Goal: Information Seeking & Learning: Learn about a topic

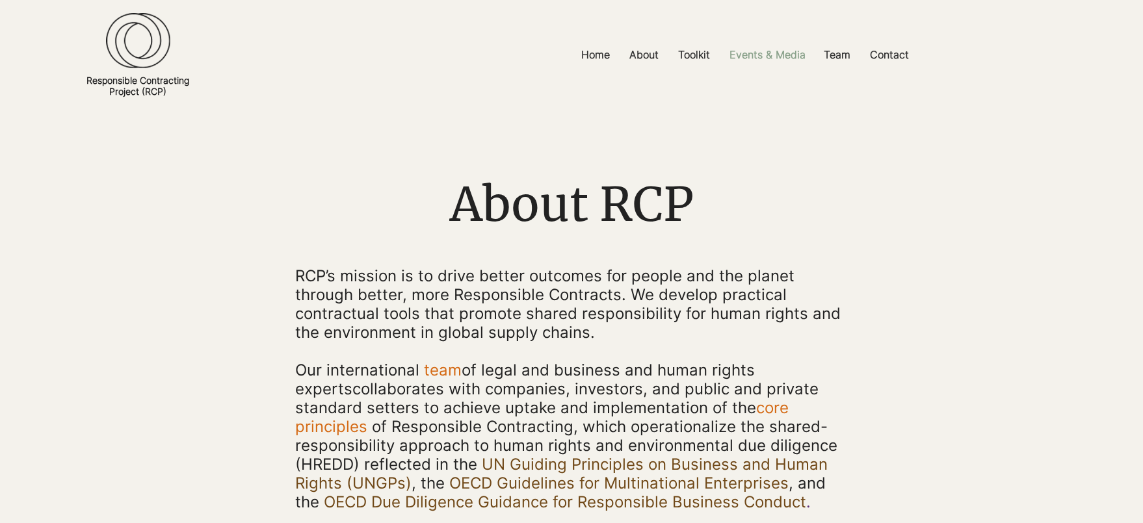
click at [758, 57] on p "Events & Media" at bounding box center [767, 54] width 89 height 29
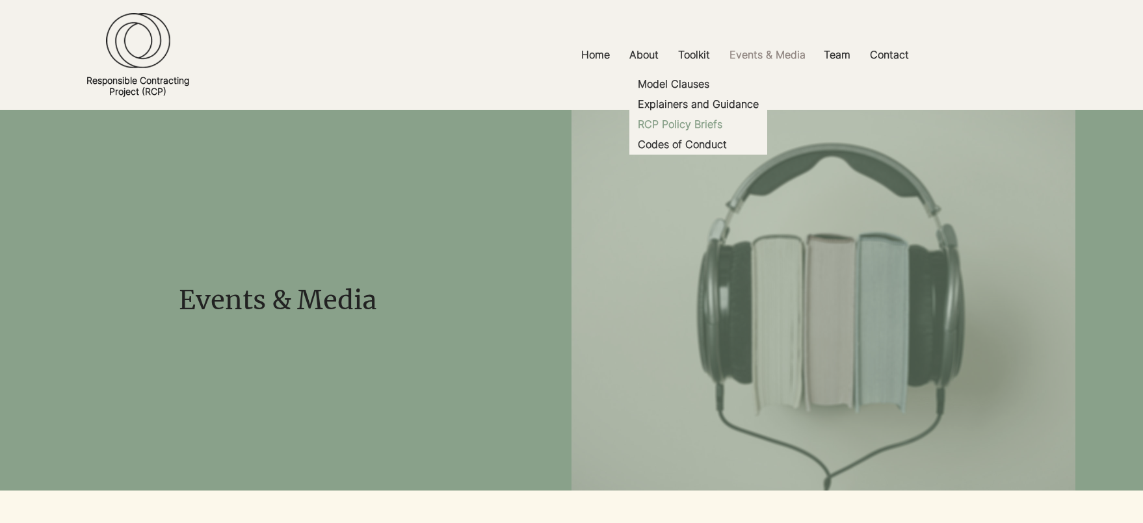
click at [691, 126] on p "RCP Policy Briefs" at bounding box center [680, 124] width 95 height 20
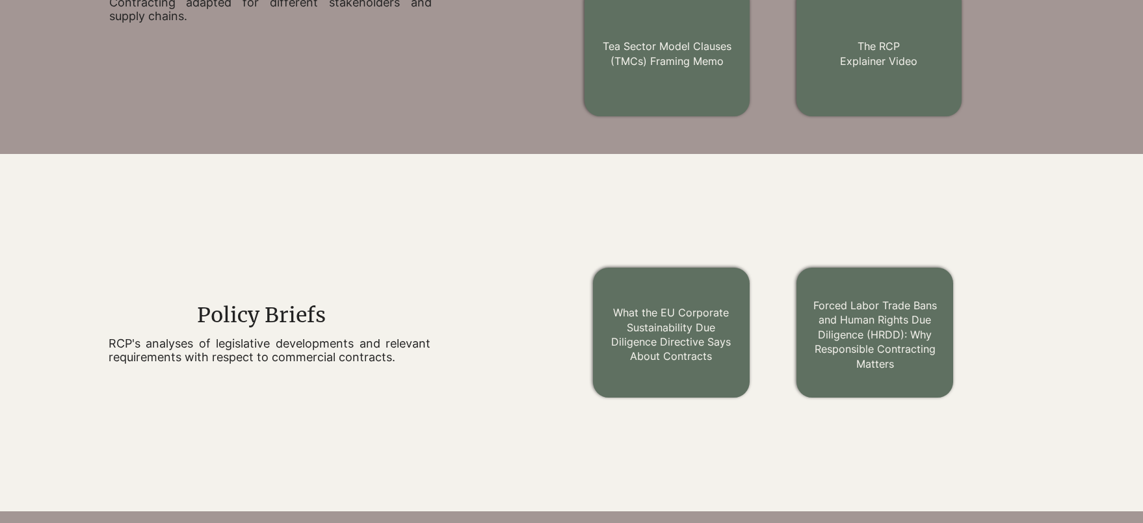
scroll to position [1081, 0]
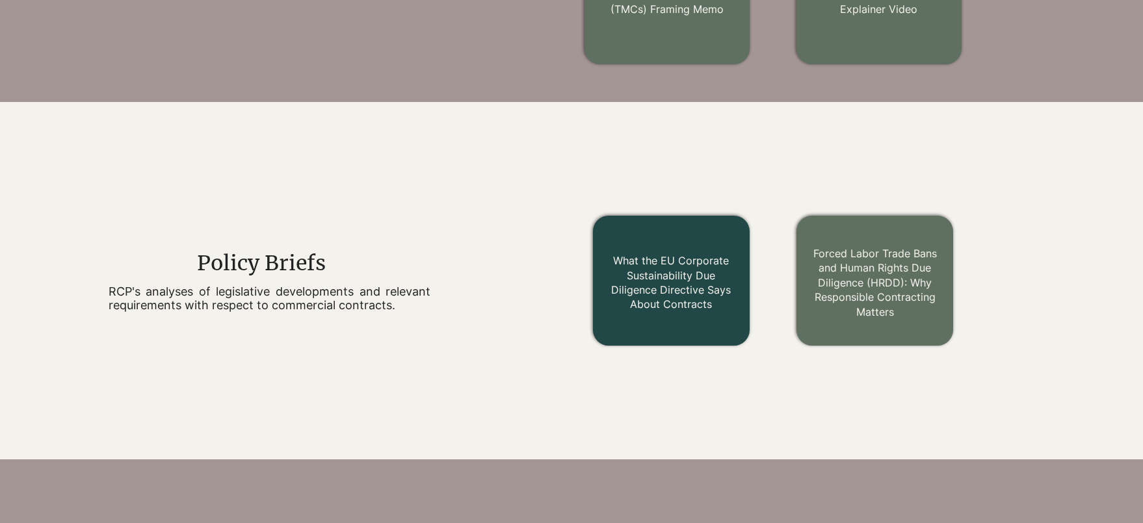
click at [661, 270] on link "What the EU Corporate Sustainability Due Diligence Directive Says About Contrac…" at bounding box center [671, 282] width 120 height 57
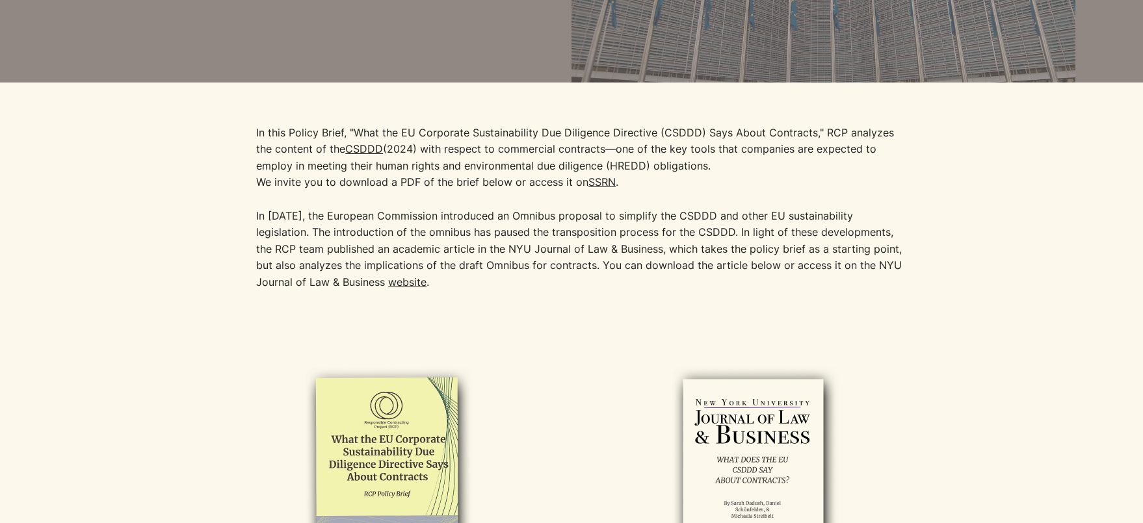
scroll to position [340, 0]
